Goal: Entertainment & Leisure: Browse casually

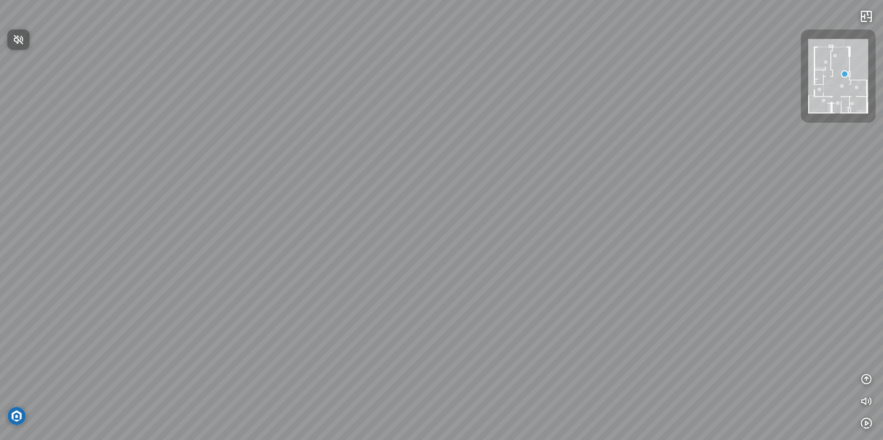
drag, startPoint x: 403, startPoint y: 174, endPoint x: 492, endPoint y: 166, distance: 89.9
click at [492, 166] on div at bounding box center [441, 220] width 883 height 440
click at [428, 184] on div at bounding box center [441, 220] width 883 height 440
click at [364, 34] on div at bounding box center [441, 220] width 883 height 440
